Goal: Transaction & Acquisition: Purchase product/service

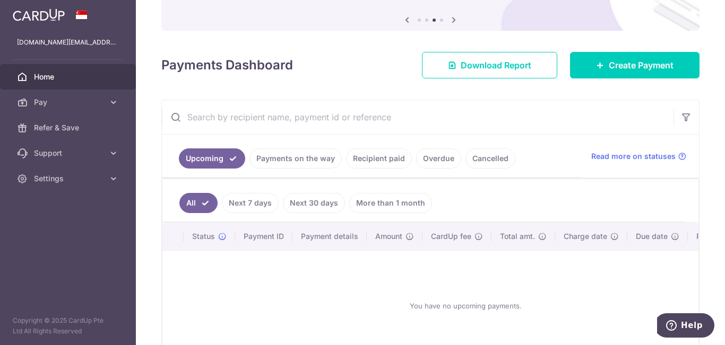
scroll to position [106, 0]
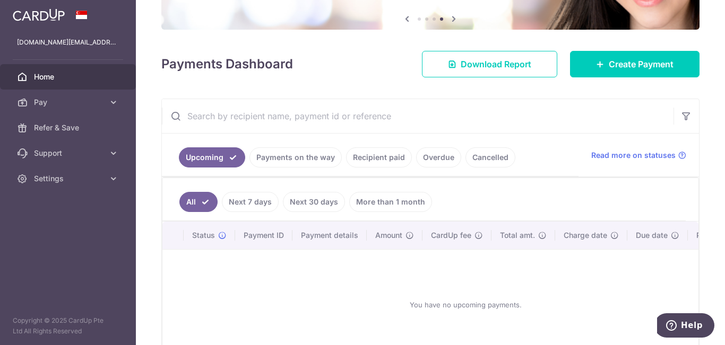
click at [368, 162] on link "Recipient paid" at bounding box center [379, 158] width 66 height 20
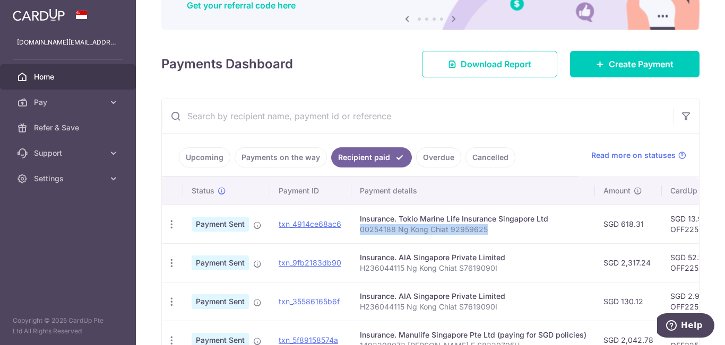
drag, startPoint x: 357, startPoint y: 229, endPoint x: 486, endPoint y: 230, distance: 129.5
click at [486, 230] on td "Insurance. Tokio Marine Life Insurance Singapore Ltd 00254188 Ng Kong Chiat 929…" at bounding box center [473, 224] width 244 height 39
copy p "00254188 Ng Kong Chiat 92959625"
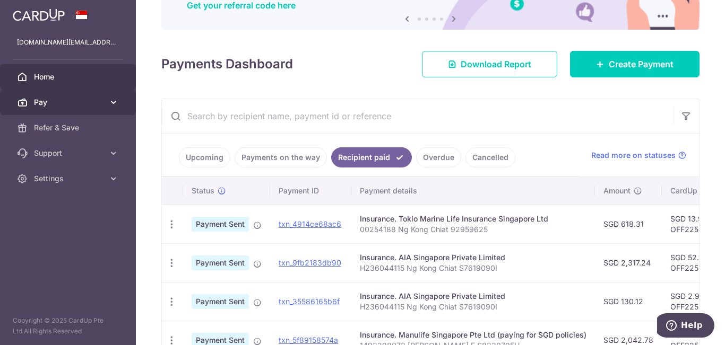
click at [61, 106] on span "Pay" at bounding box center [69, 102] width 70 height 11
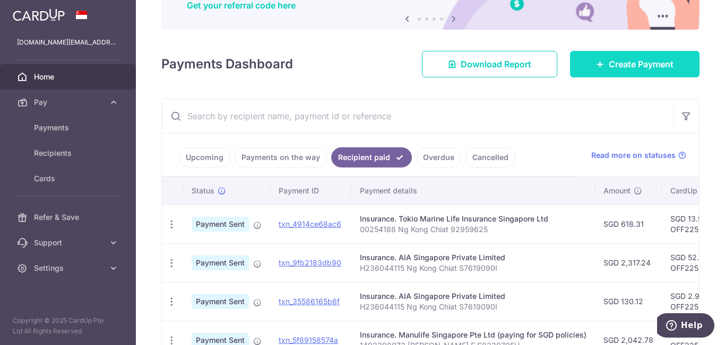
click at [595, 71] on link "Create Payment" at bounding box center [634, 64] width 129 height 27
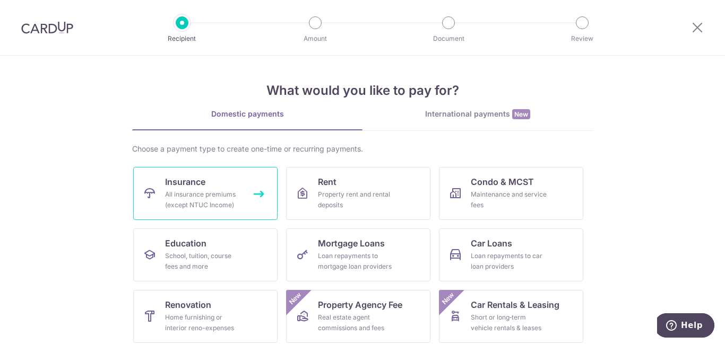
click at [187, 190] on div "All insurance premiums (except NTUC Income)" at bounding box center [203, 199] width 76 height 21
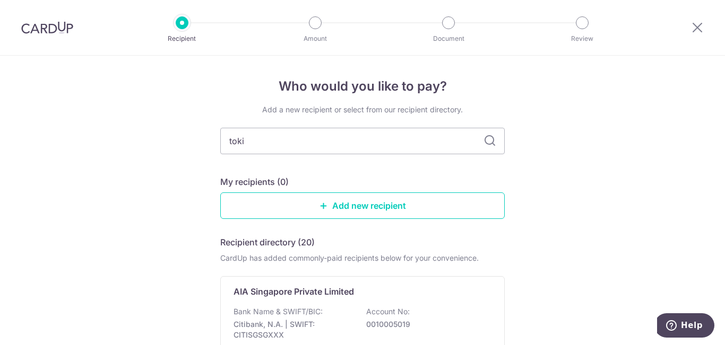
type input "[GEOGRAPHIC_DATA]"
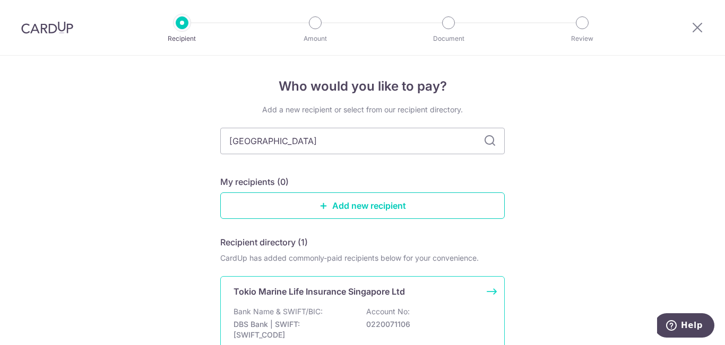
click at [309, 323] on p "DBS Bank | SWIFT: DBSSSGSGXXX" at bounding box center [293, 329] width 119 height 21
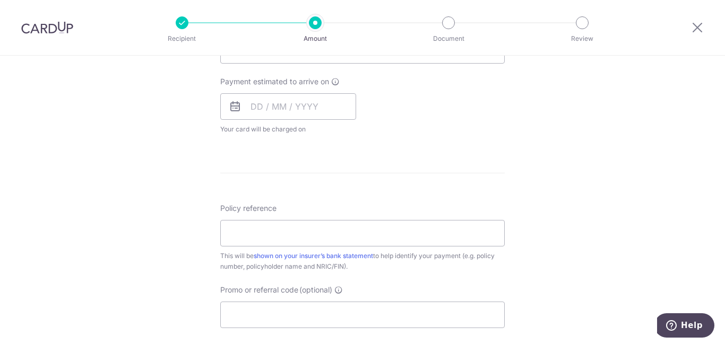
scroll to position [478, 0]
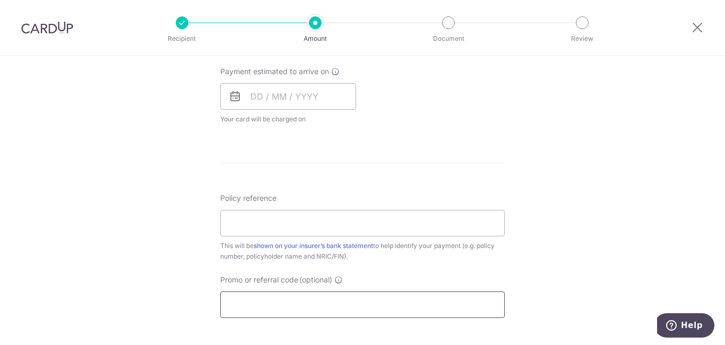
click at [331, 302] on input "Promo or referral code (optional)" at bounding box center [362, 305] width 284 height 27
click at [333, 231] on input "Policy reference" at bounding box center [362, 223] width 284 height 27
paste input "00254188 Ng Kong Chiat 92959625"
type input "00254188 Ng Kong Chiat 92959625"
click at [344, 303] on input "Promo or referral code (optional)" at bounding box center [362, 305] width 284 height 27
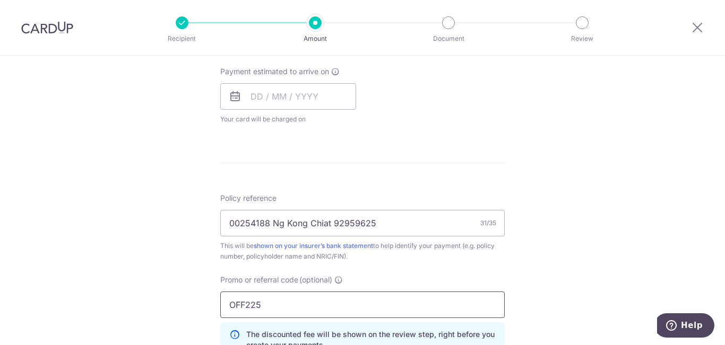
type input "OFF225"
click at [187, 169] on div "Tell us more about your payment Enter payment amount SGD Select Card Select opt…" at bounding box center [362, 82] width 725 height 1008
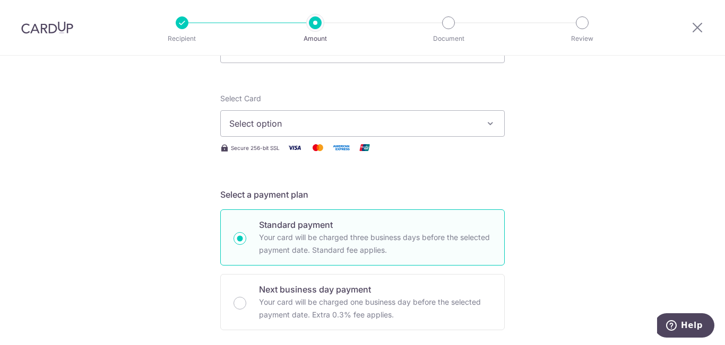
scroll to position [0, 0]
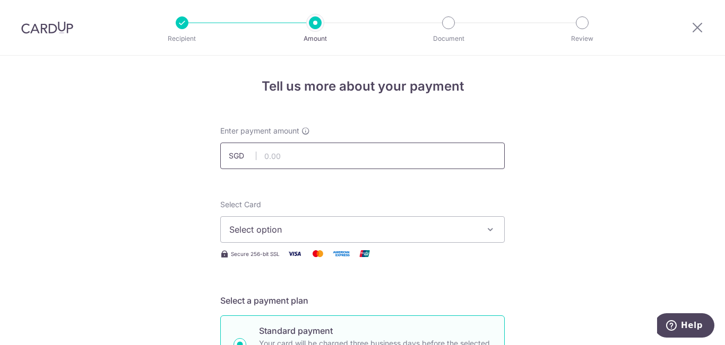
click at [306, 150] on input "text" at bounding box center [362, 156] width 284 height 27
paste input "1504.74"
type input "1,504.74"
click at [298, 228] on span "Select option" at bounding box center [352, 229] width 247 height 13
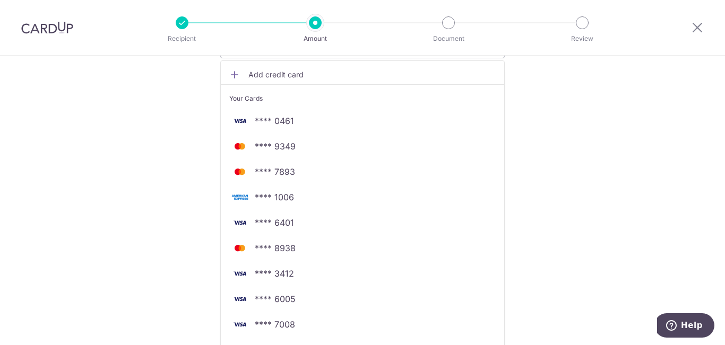
scroll to position [212, 0]
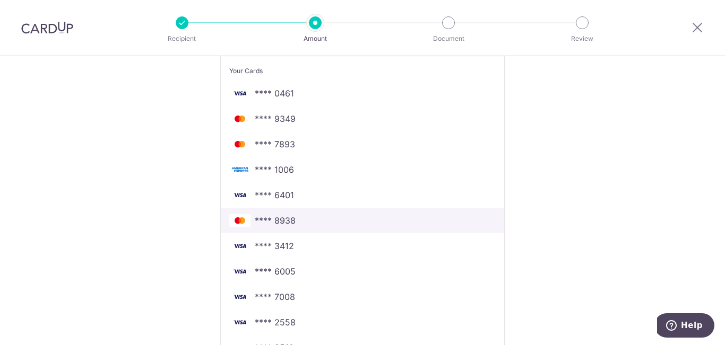
click at [288, 217] on span "**** 8938" at bounding box center [275, 220] width 41 height 13
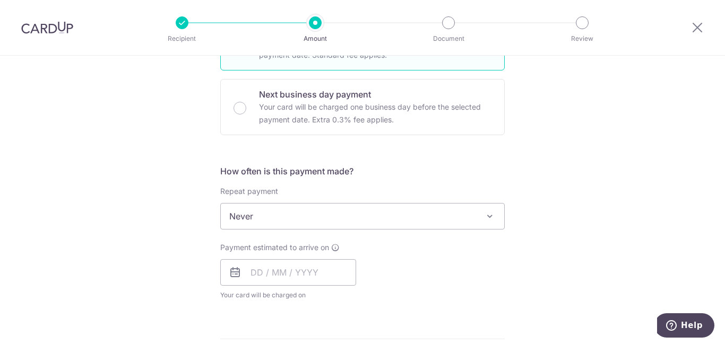
scroll to position [318, 0]
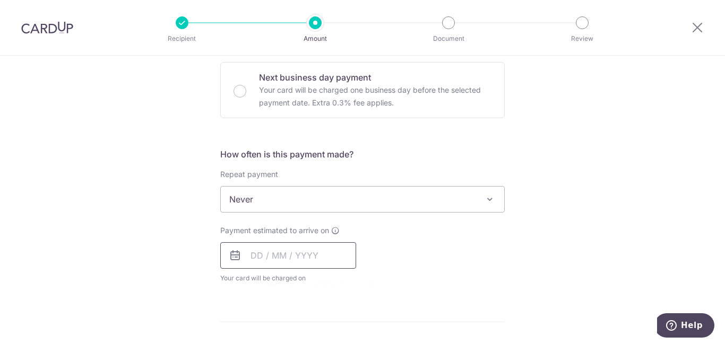
click at [310, 246] on input "text" at bounding box center [288, 256] width 136 height 27
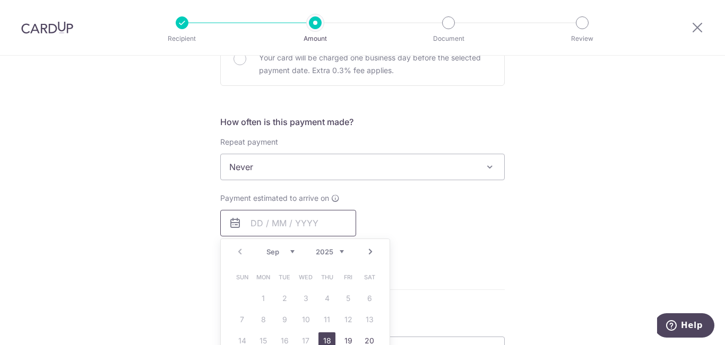
scroll to position [478, 0]
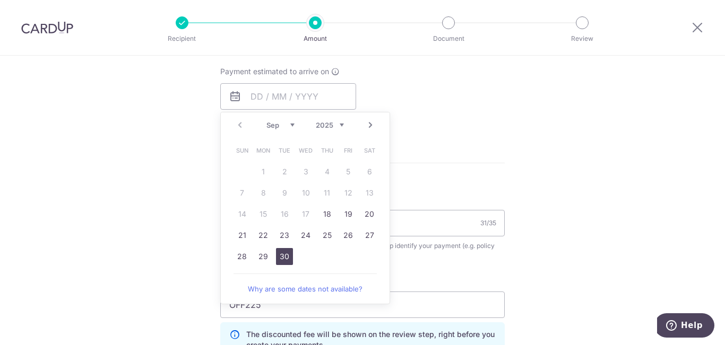
click at [277, 261] on link "30" at bounding box center [284, 256] width 17 height 17
type input "[DATE]"
